Goal: Information Seeking & Learning: Learn about a topic

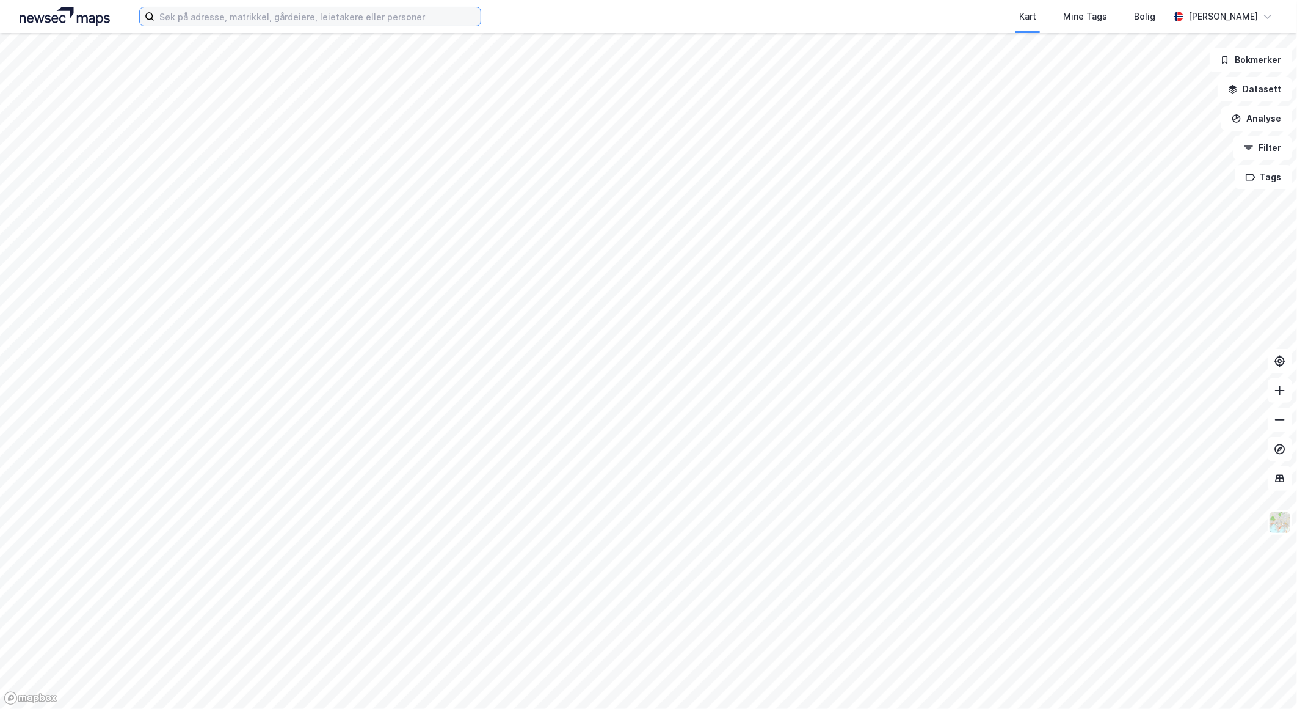
click at [173, 15] on input at bounding box center [318, 16] width 326 height 18
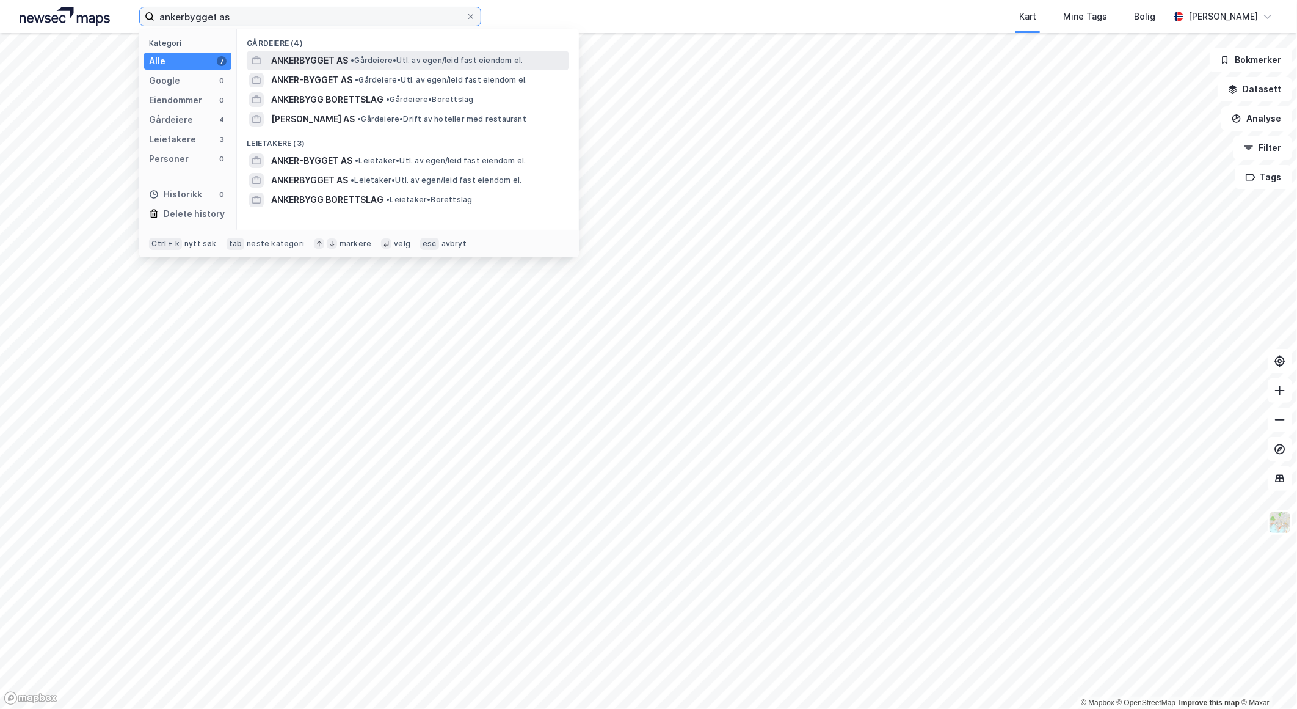
type input "ankerbygget as"
click at [328, 54] on span "ANKERBYGGET AS" at bounding box center [309, 60] width 77 height 15
